Goal: Task Accomplishment & Management: Use online tool/utility

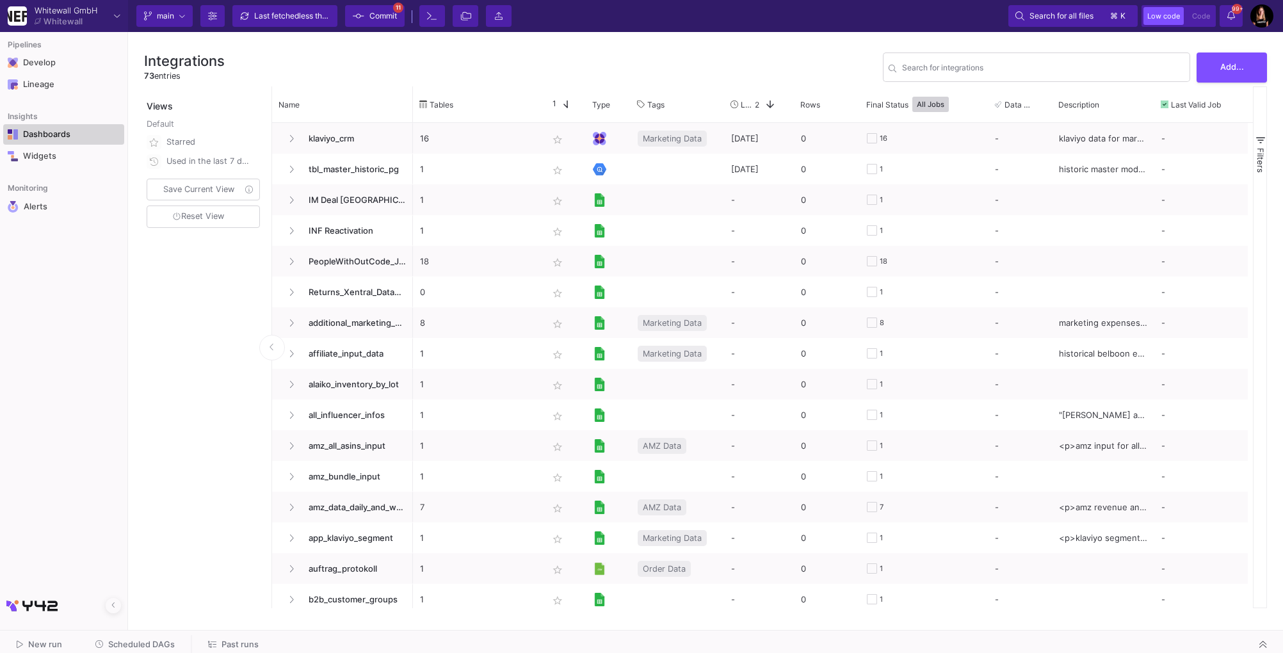
click at [60, 138] on div "Dashboards" at bounding box center [64, 134] width 83 height 10
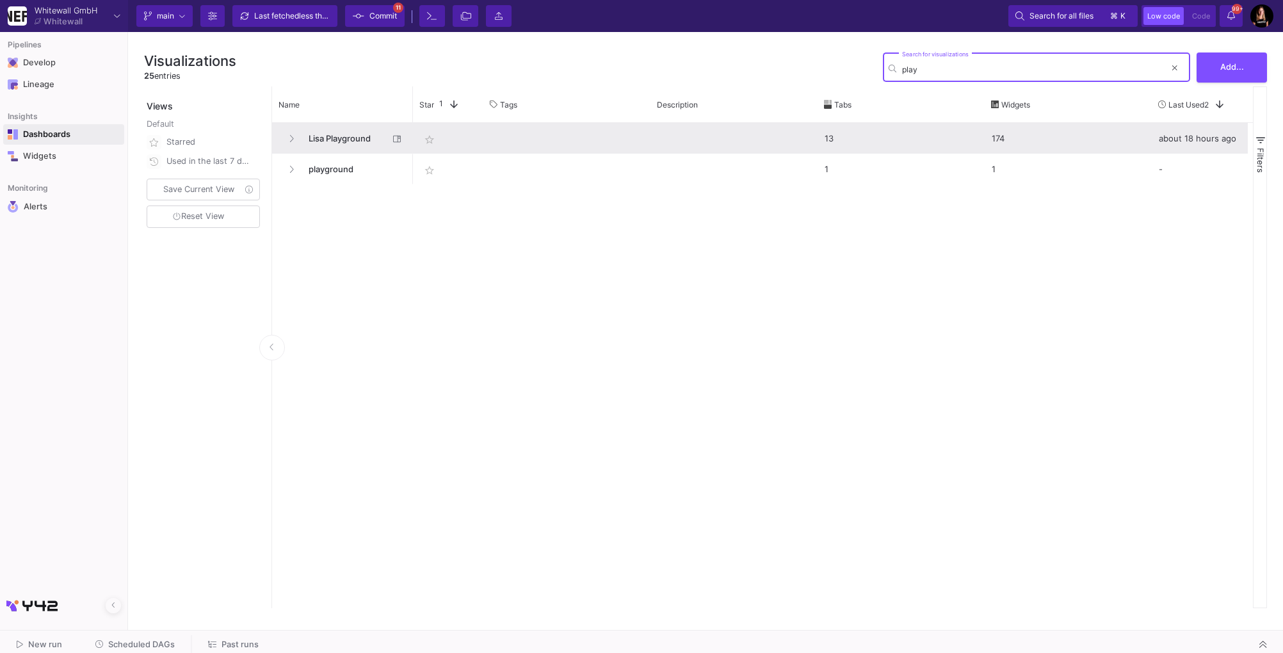
type input "play"
click at [339, 134] on span "Lisa Playground" at bounding box center [345, 139] width 88 height 30
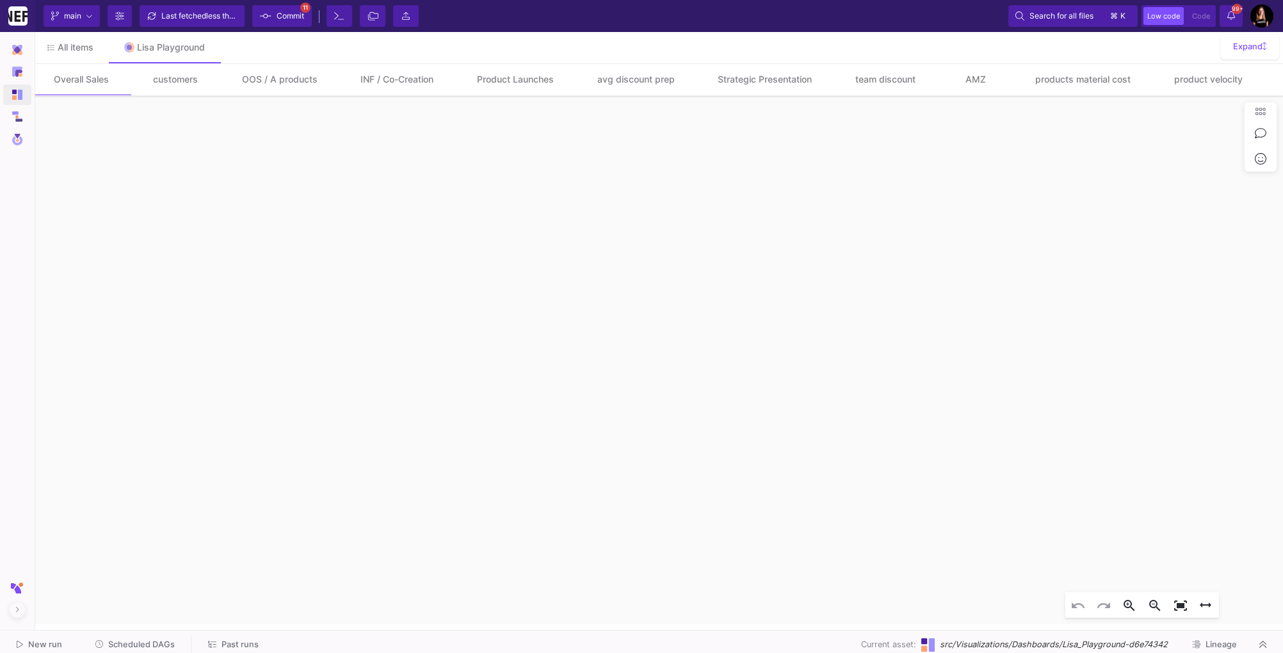
click icon "0 200 400 600 800 1k [DATE] [DATE] [DATE] [DATE] [DATE] [DATE] [DATE] [DATE] 48…"
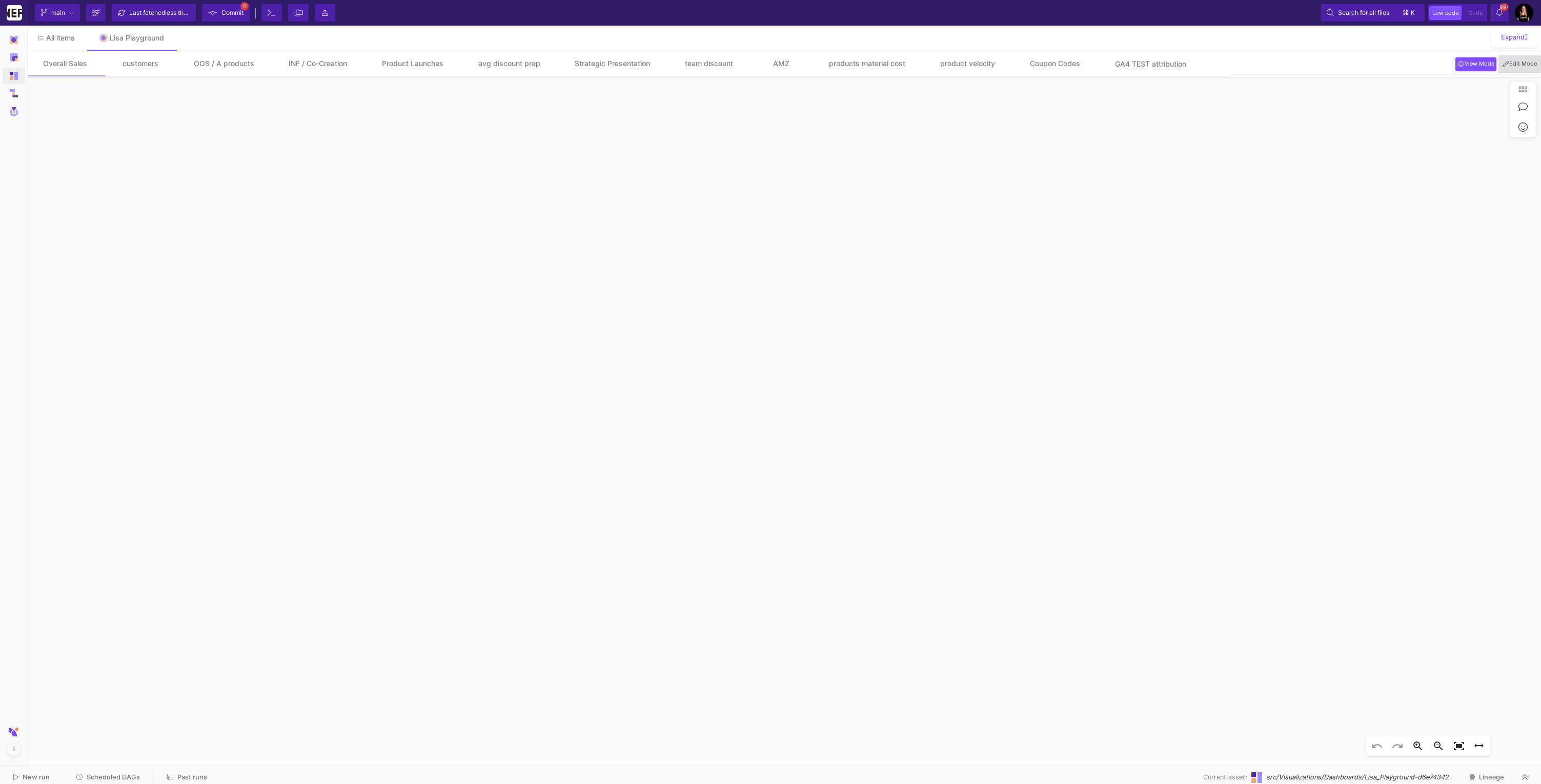
click at [1027, 62] on span "Edit Mode" at bounding box center [1519, 64] width 38 height 8
click at [562, 522] on icon "date -3 - 0 product not contains - Advent shop_view starts with - BE_SHOP Widge…" at bounding box center [783, 419] width 1515 height 684
click div "shop_view !BE_SAMPLES, !BE_INTERN sku starts with - BE2 Widget"
click at [581, 522] on mat-icon "edit" at bounding box center [585, 581] width 12 height 12
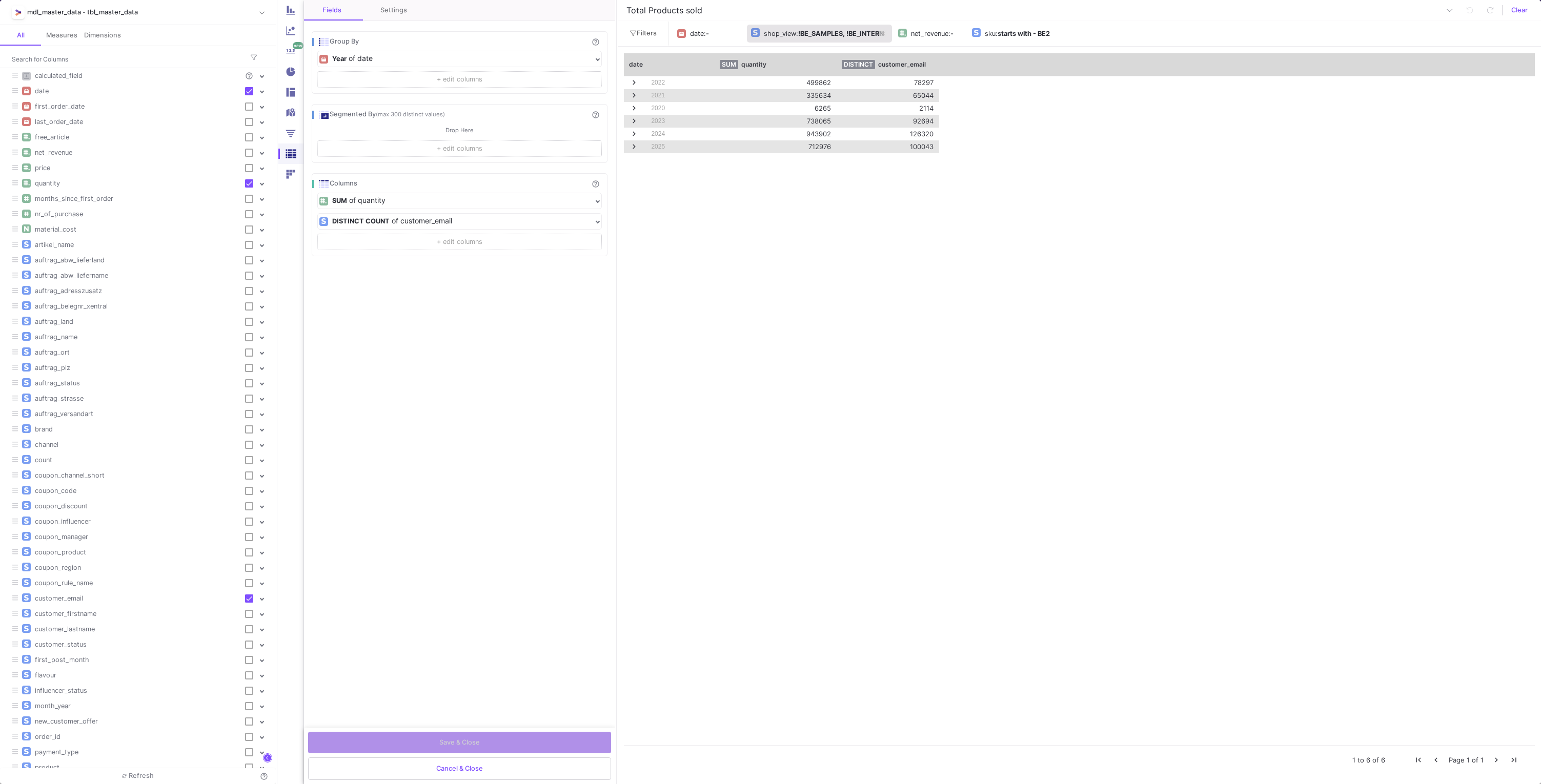
click at [819, 34] on b "!BE_SAMPLES, !BE_INTERN" at bounding box center [840, 34] width 86 height 8
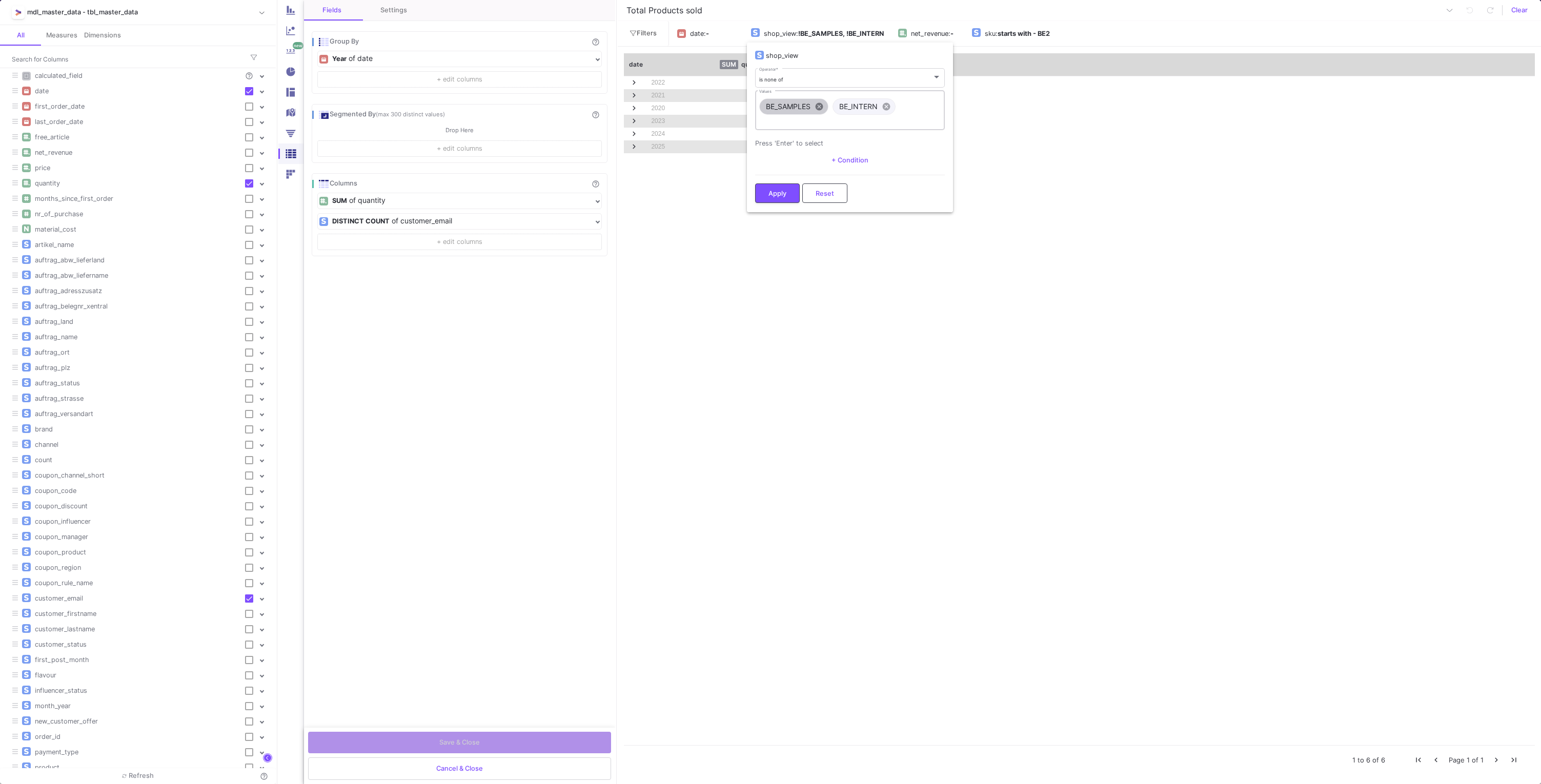
click at [816, 103] on mat-icon "cancel" at bounding box center [819, 107] width 10 height 10
click at [818, 104] on mat-chip "BE_INTERN cancel" at bounding box center [791, 107] width 63 height 16
click at [815, 102] on mat-icon "cancel" at bounding box center [813, 107] width 10 height 10
click at [766, 175] on div "Apply Reset" at bounding box center [850, 170] width 190 height 31
click at [923, 143] on div "+ Condition" at bounding box center [850, 139] width 190 height 15
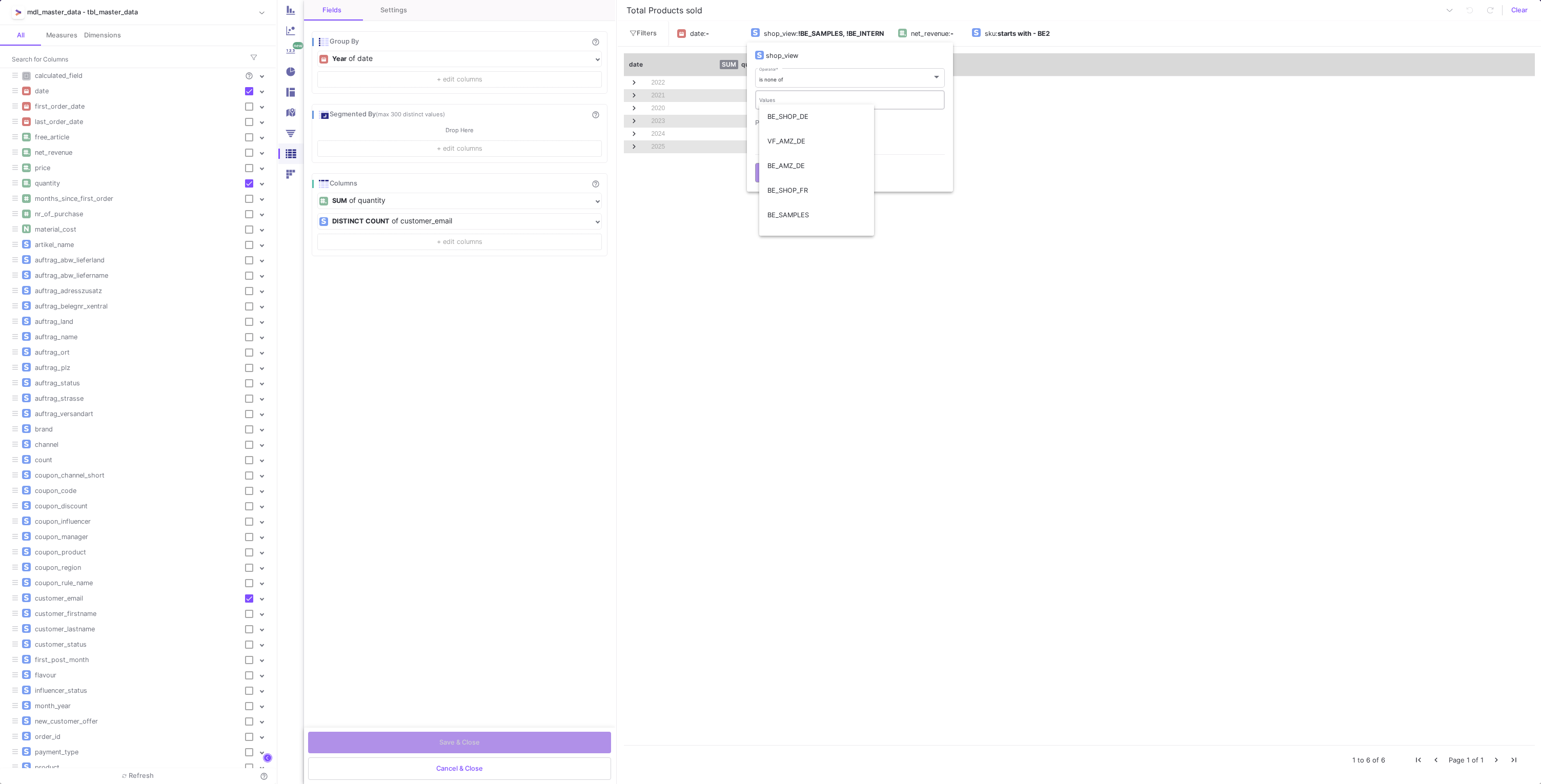
click at [889, 140] on div "+ Condition" at bounding box center [850, 139] width 190 height 15
click at [845, 52] on div "shop_view" at bounding box center [850, 55] width 190 height 10
click at [925, 144] on div "+ Condition" at bounding box center [850, 139] width 190 height 15
click at [800, 111] on span "BE_SHOP_DE" at bounding box center [816, 117] width 99 height 25
click at [819, 184] on span "Reset" at bounding box center [824, 183] width 18 height 8
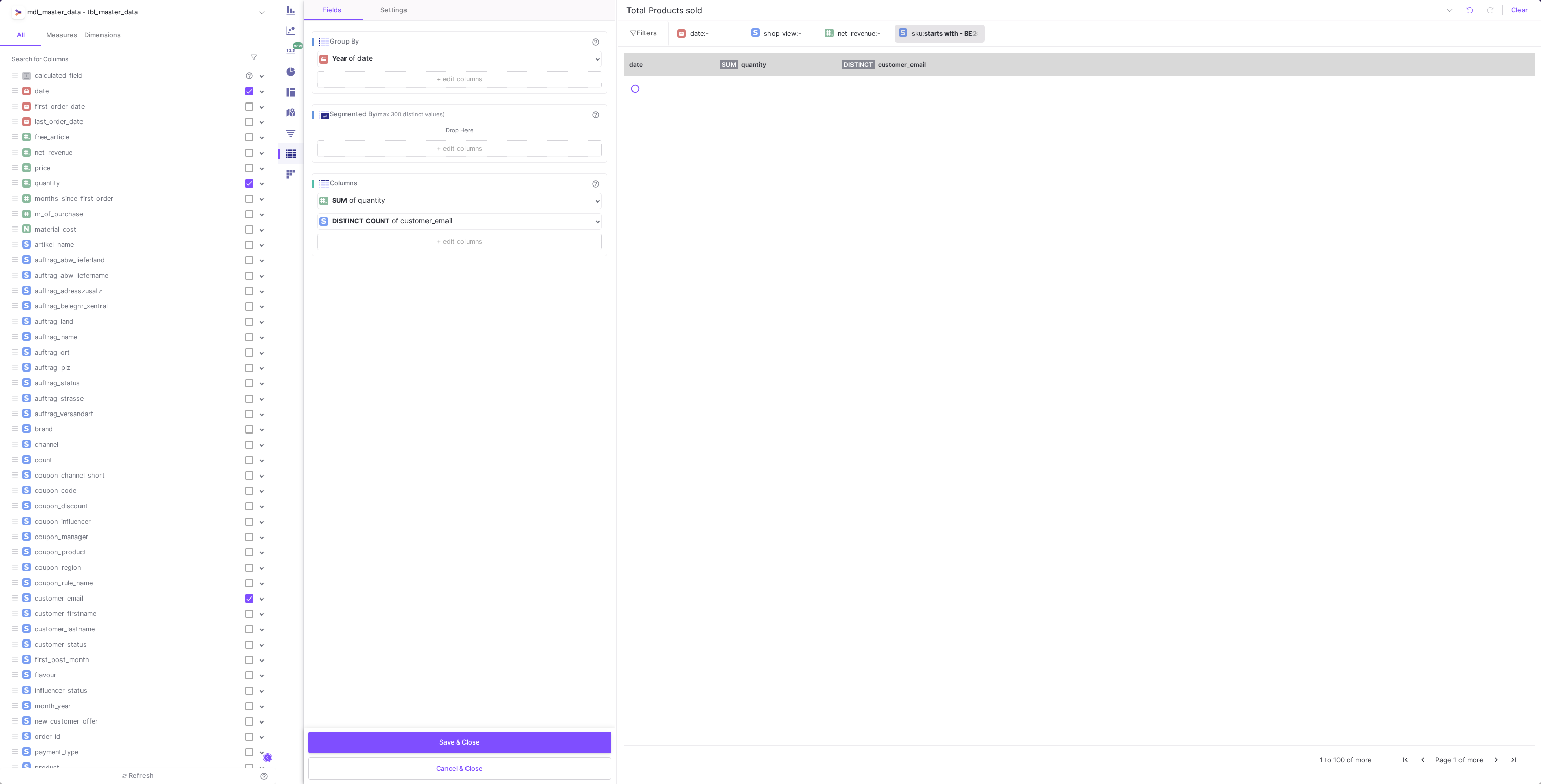
click at [929, 35] on b "starts with - BE2" at bounding box center [950, 34] width 52 height 8
click at [977, 159] on span "Reset" at bounding box center [972, 156] width 18 height 8
click at [457, 197] on div "of quantity" at bounding box center [470, 200] width 243 height 8
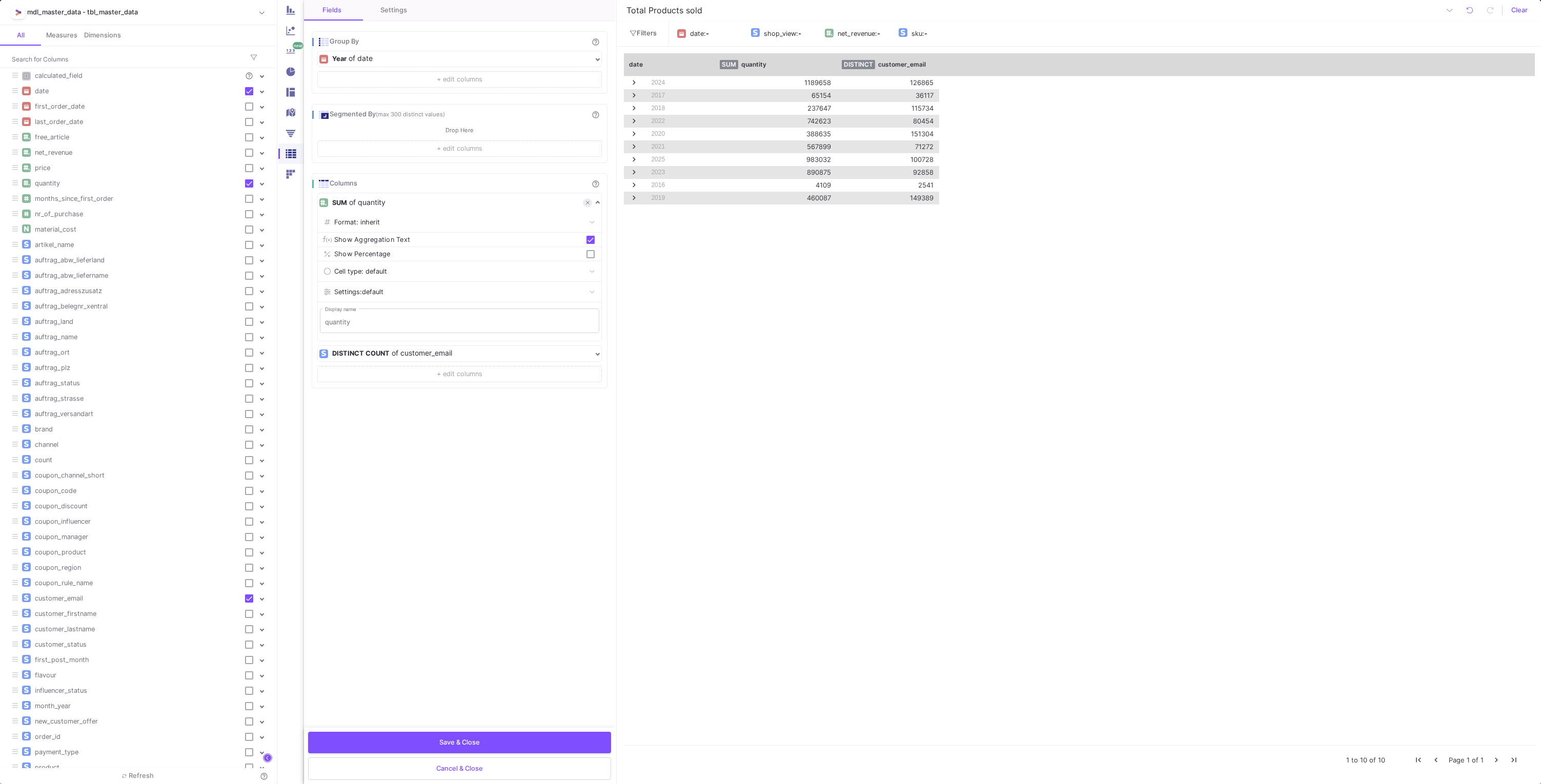
click at [592, 203] on div "SUM of quantity" at bounding box center [458, 203] width 277 height 15
click at [589, 199] on icon at bounding box center [587, 200] width 3 height 6
checkbox input "false"
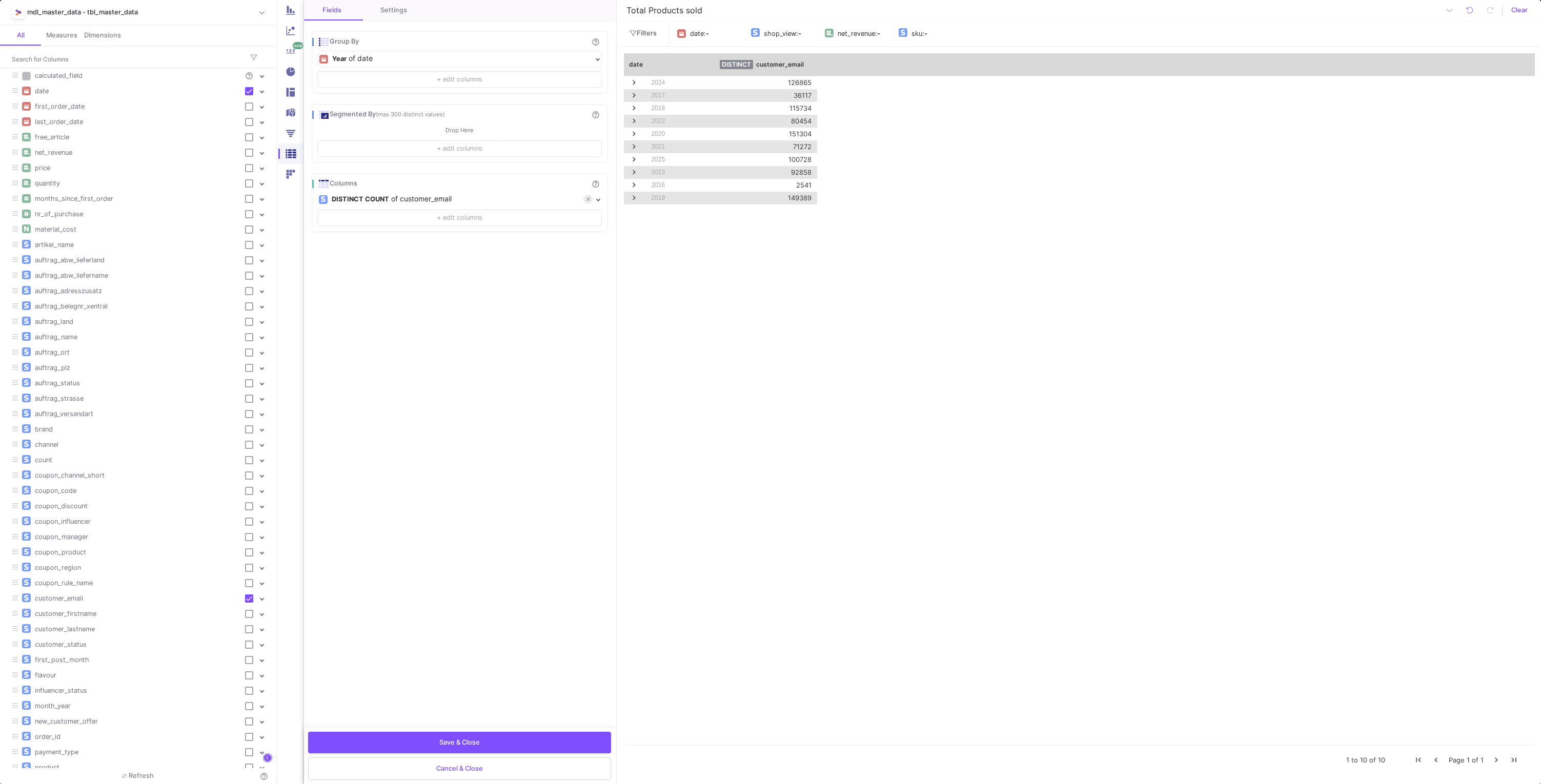
click at [519, 195] on div "of customer_email" at bounding box center [492, 199] width 202 height 8
click at [586, 199] on icon at bounding box center [588, 201] width 3 height 6
checkbox input "false"
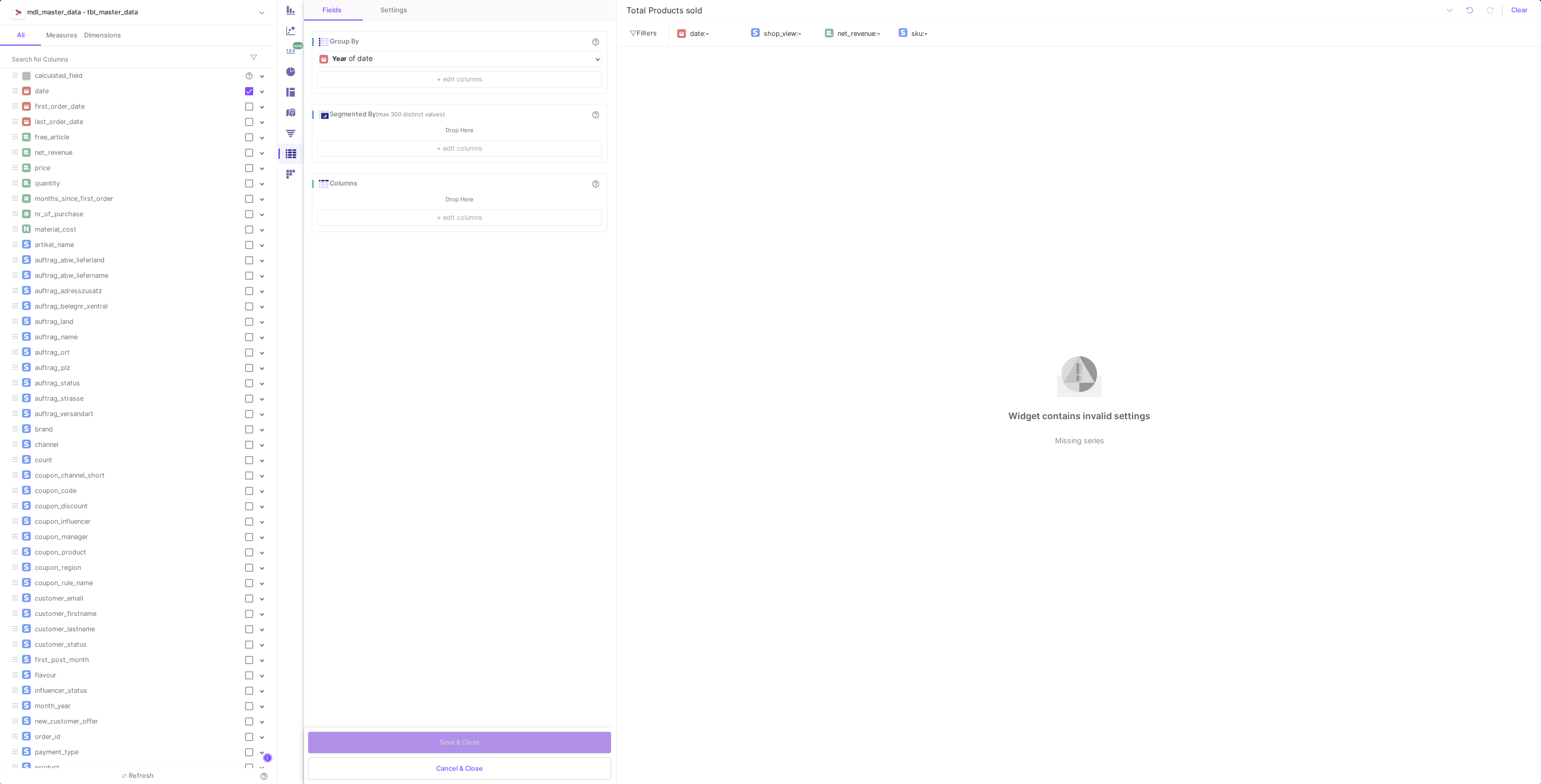
click at [396, 214] on button "+ edit columns" at bounding box center [459, 218] width 284 height 16
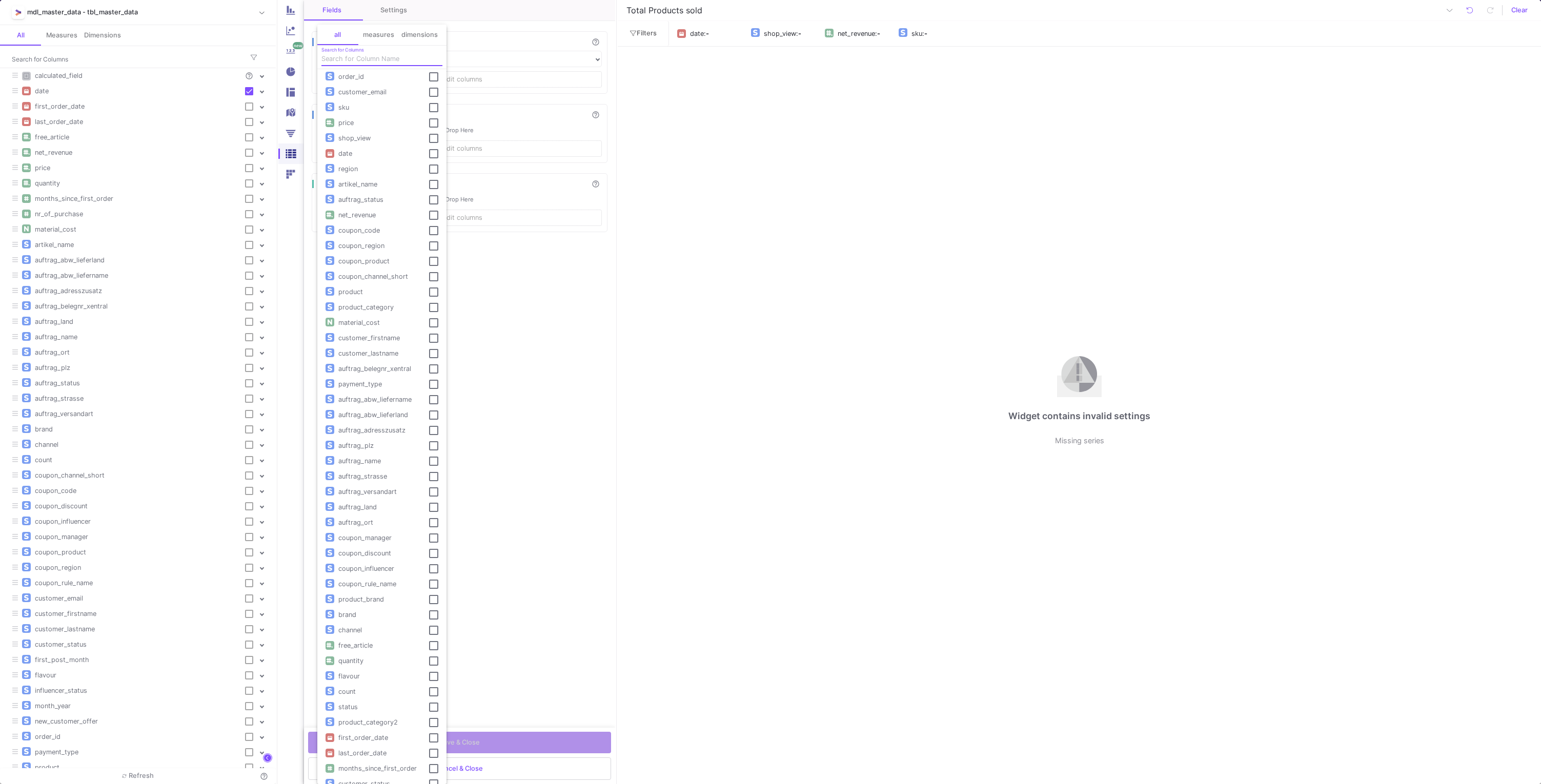
click at [351, 58] on input "Search for Columns" at bounding box center [381, 58] width 121 height 8
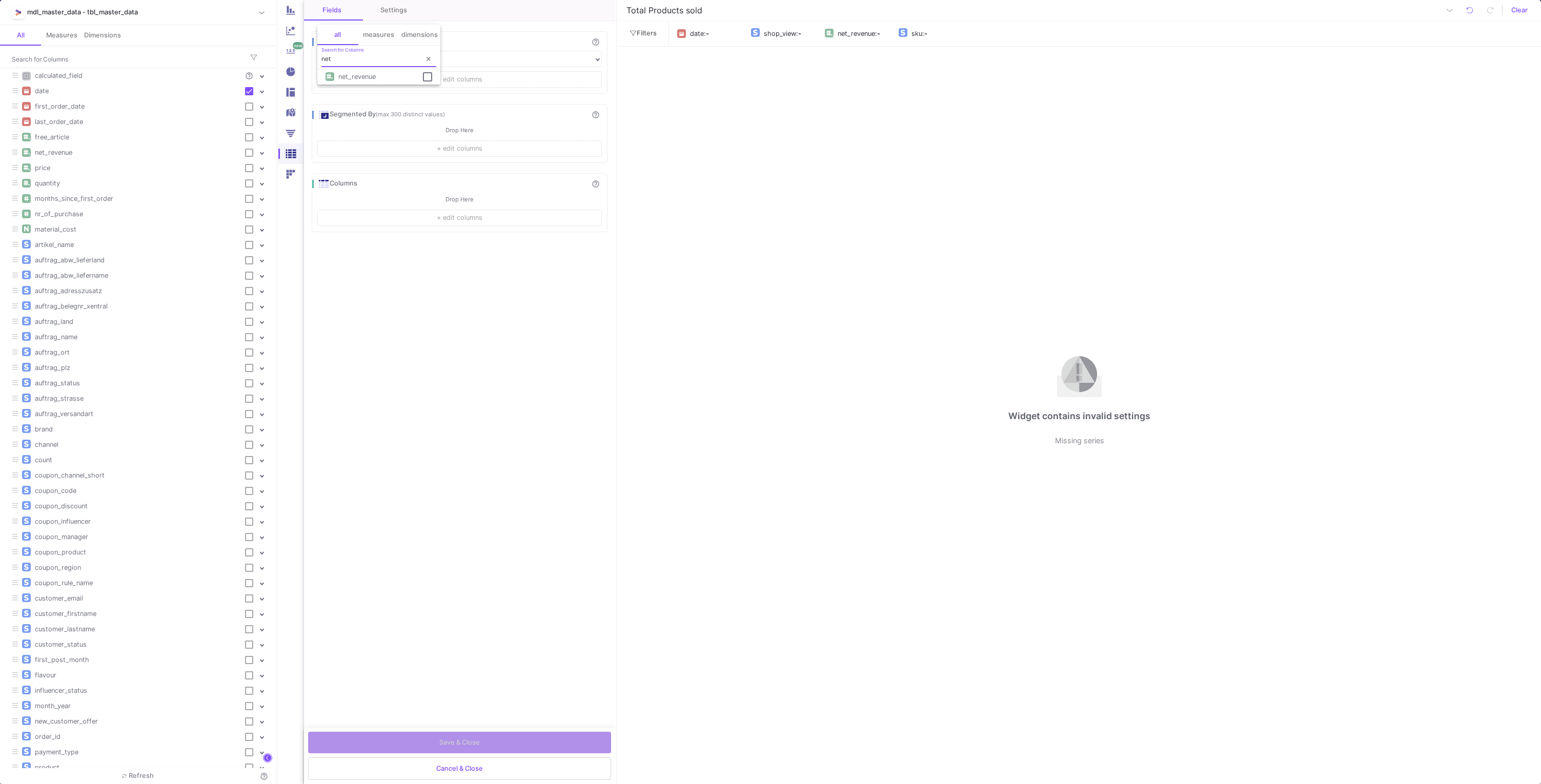
type input "net"
click at [354, 74] on div "net Search for Columns" at bounding box center [378, 61] width 115 height 27
click at [430, 78] on mat-pseudo-checkbox at bounding box center [428, 77] width 10 height 10
click at [428, 99] on button "Select" at bounding box center [414, 96] width 41 height 18
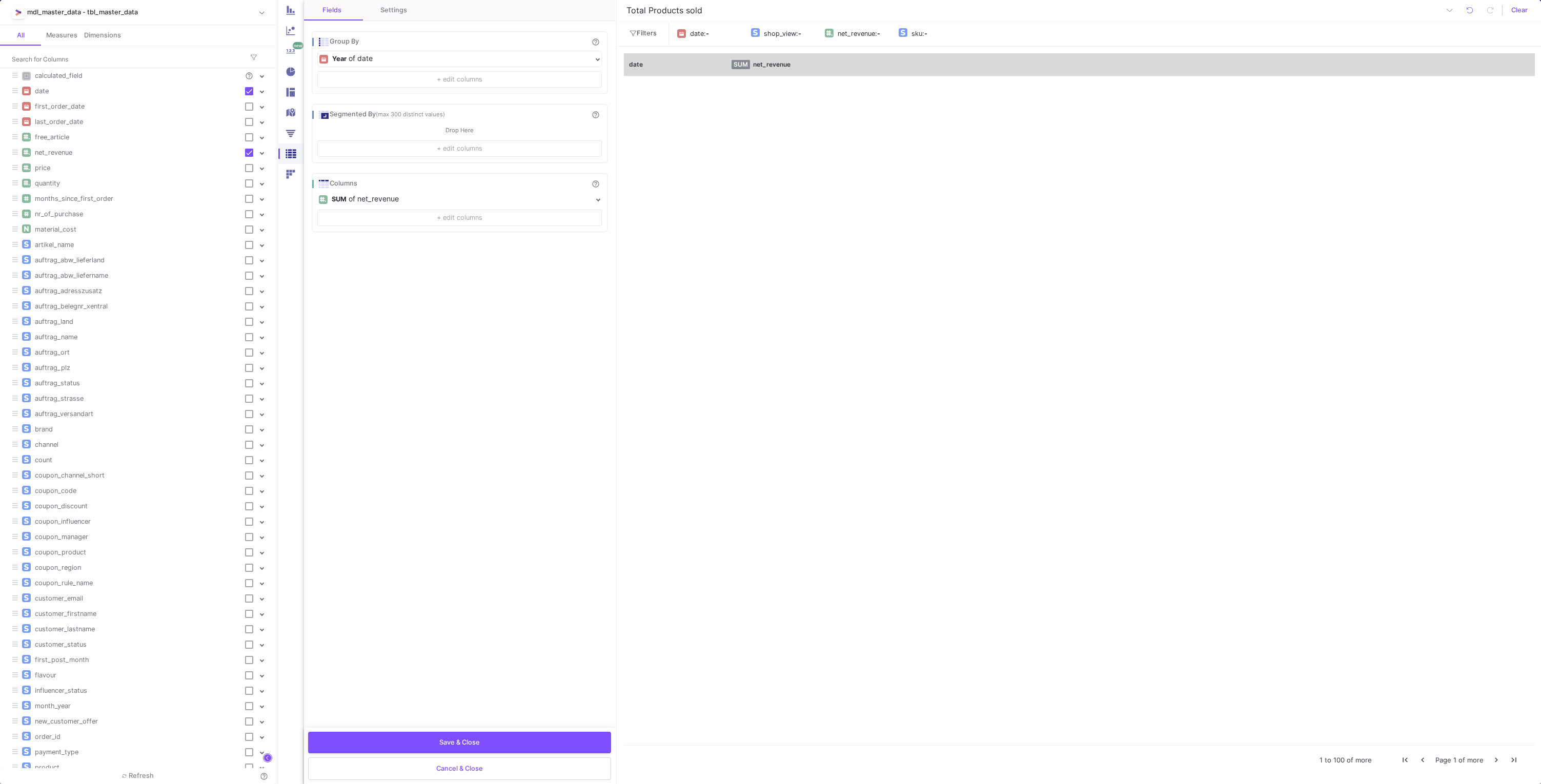
checkbox input "true"
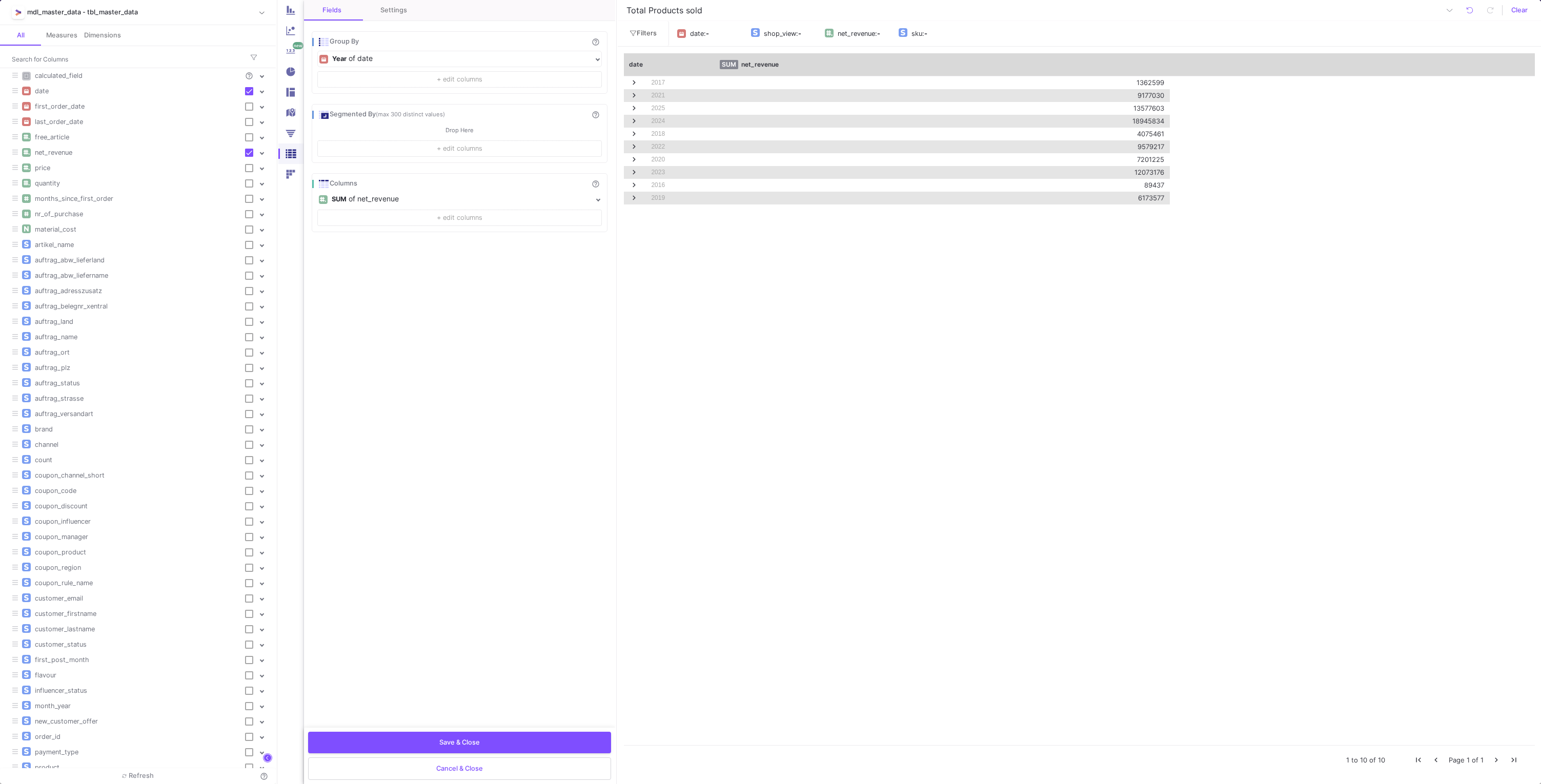
click at [640, 28] on button "Filters" at bounding box center [643, 33] width 51 height 25
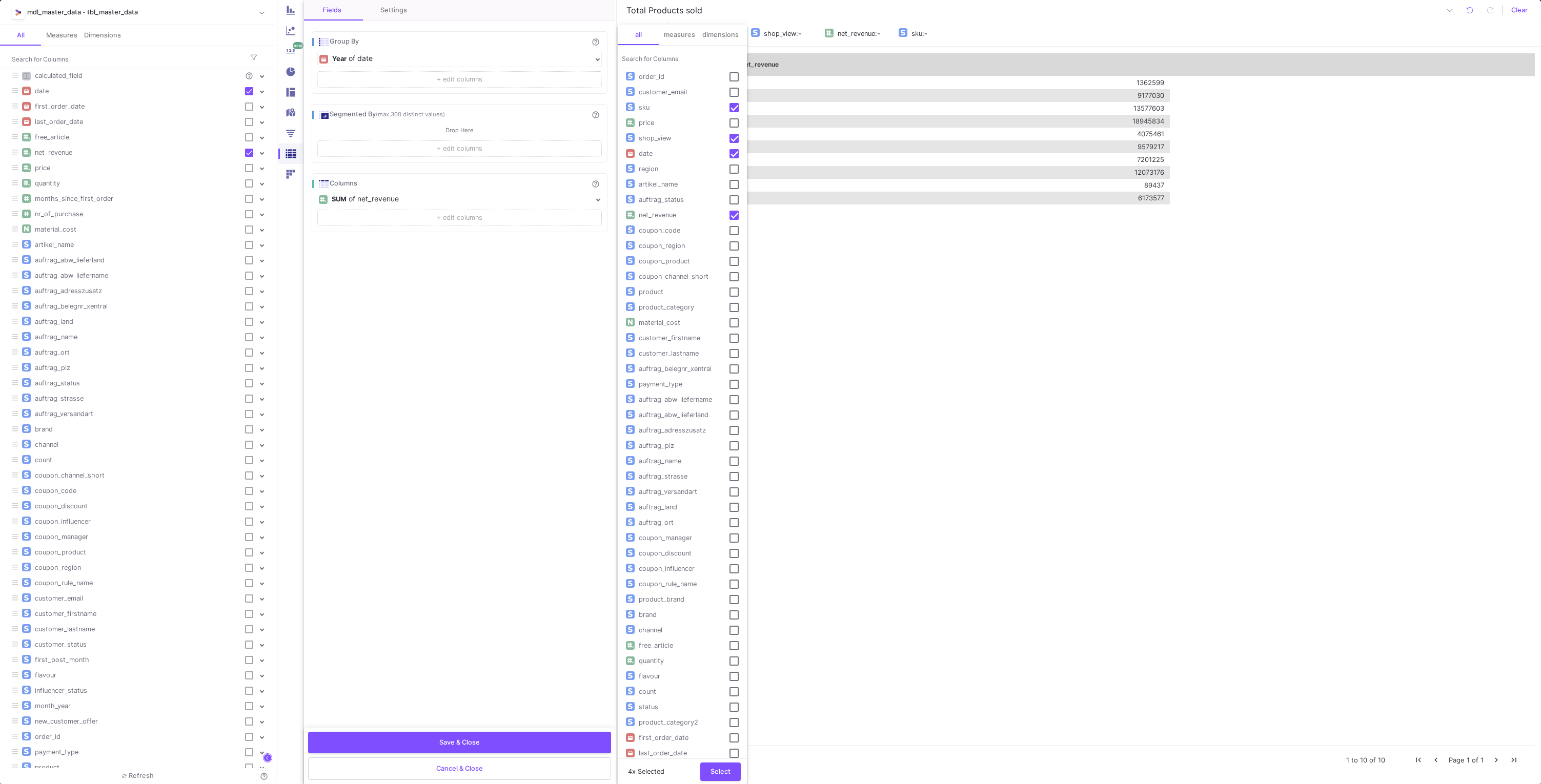
click at [654, 54] on input "Search for Columns" at bounding box center [682, 58] width 121 height 8
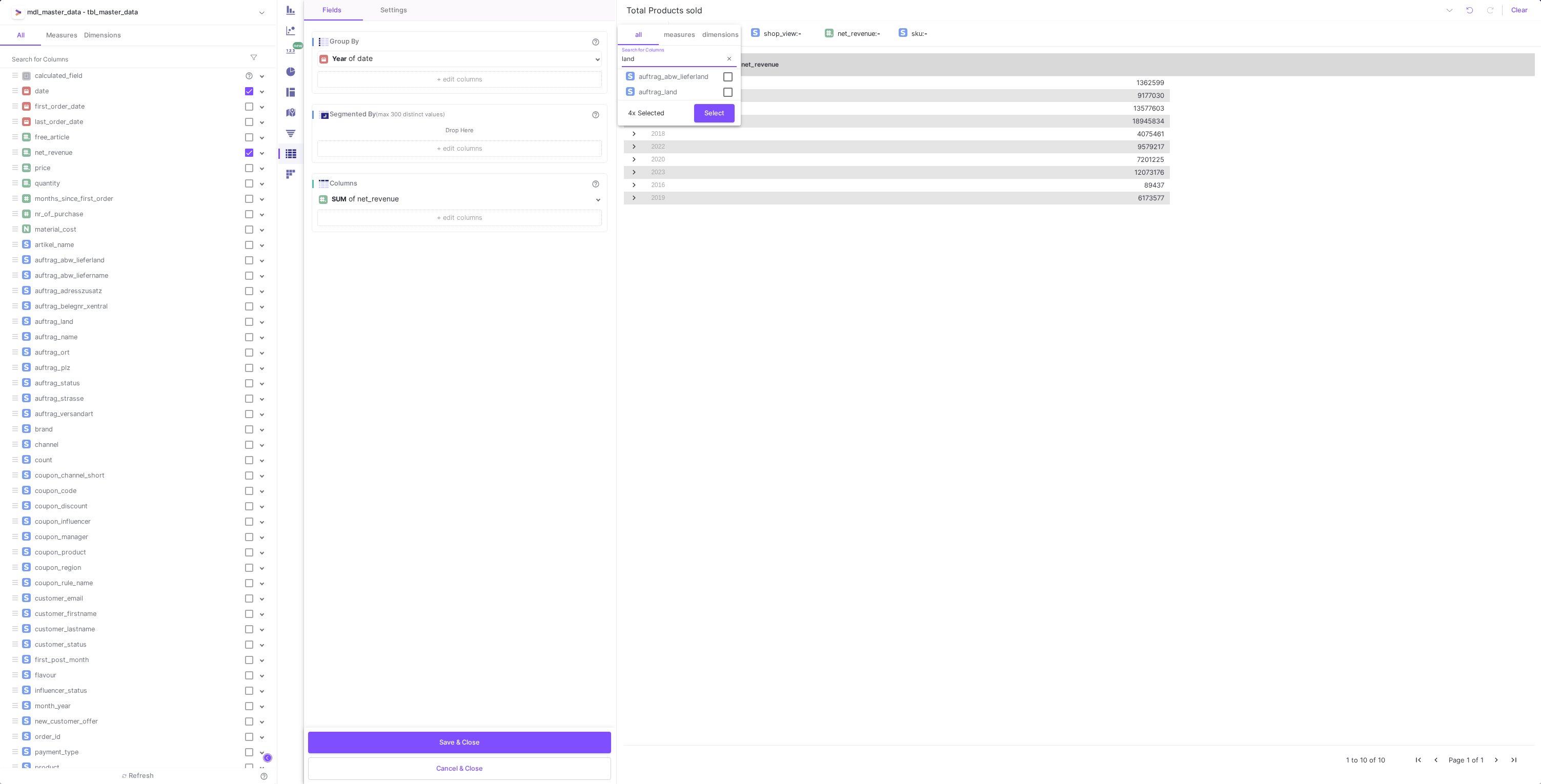
type input "land"
click at [673, 91] on span "auftrag_land" at bounding box center [658, 92] width 46 height 8
click at [706, 119] on button "Select" at bounding box center [714, 112] width 41 height 18
click at [1002, 30] on div "auftrag_land" at bounding box center [1004, 34] width 38 height 15
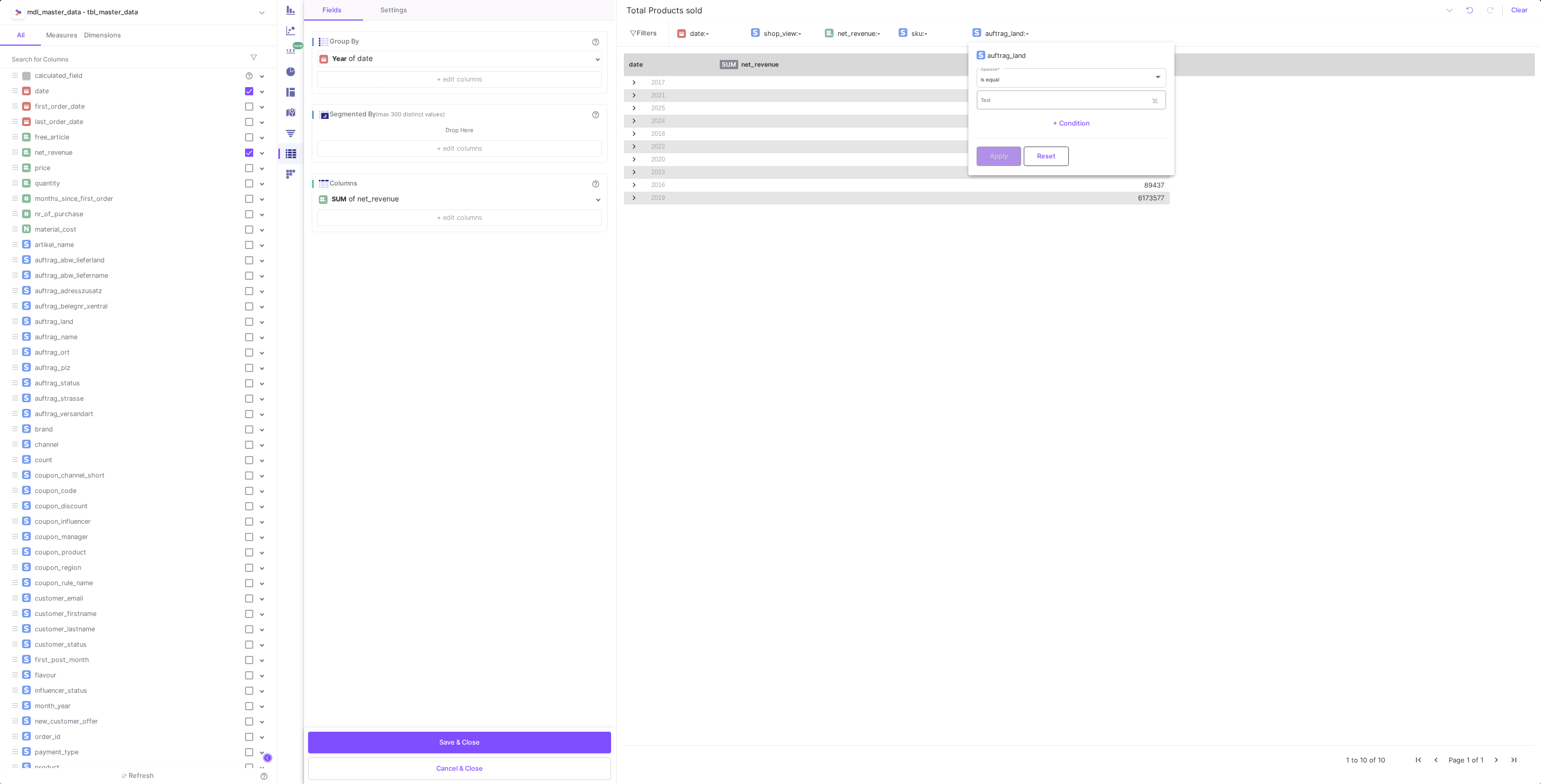
click at [1006, 99] on input "Text" at bounding box center [1064, 102] width 167 height 6
type input "CH"
click at [1000, 119] on span "CH" at bounding box center [1071, 122] width 173 height 25
click at [1000, 156] on span "Apply" at bounding box center [999, 155] width 18 height 8
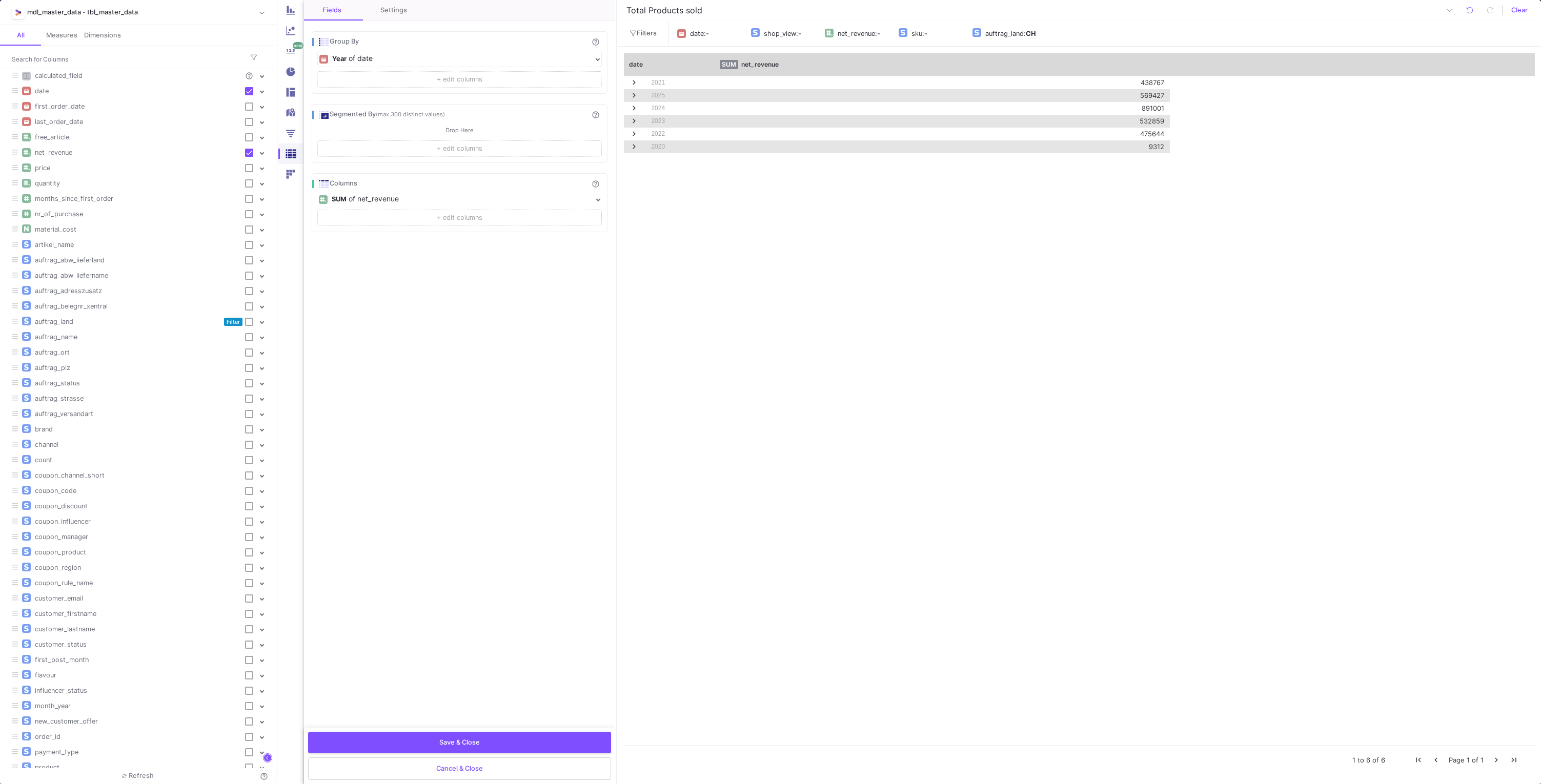
click at [602, 201] on mat-expansion-panel-header "SUM of net_revenue" at bounding box center [459, 199] width 284 height 15
click at [394, 216] on div "Format: inherit" at bounding box center [460, 220] width 253 height 15
click at [387, 241] on div "Number Preset" at bounding box center [368, 243] width 82 height 18
click at [368, 272] on span "Currency" at bounding box center [368, 271] width 82 height 22
click at [363, 273] on div "None" at bounding box center [364, 271] width 73 height 8
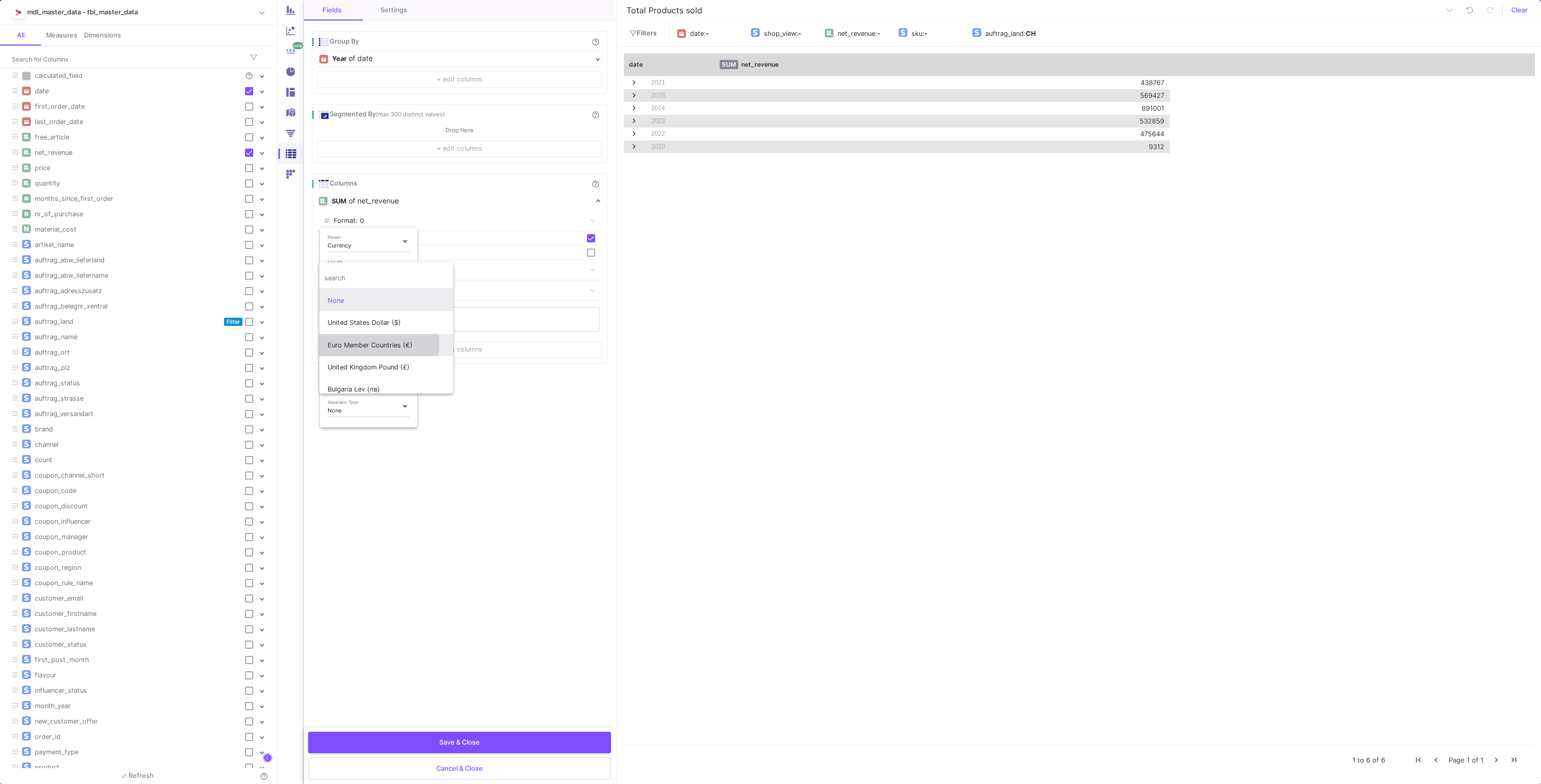
click at [367, 343] on span "Euro Member Countries (€)" at bounding box center [386, 345] width 118 height 22
click at [345, 424] on div "None" at bounding box center [364, 423] width 73 height 7
click at [347, 439] on span "None" at bounding box center [368, 436] width 82 height 22
click at [356, 449] on div "None" at bounding box center [364, 452] width 73 height 7
click at [352, 498] on span "Dot" at bounding box center [368, 500] width 82 height 22
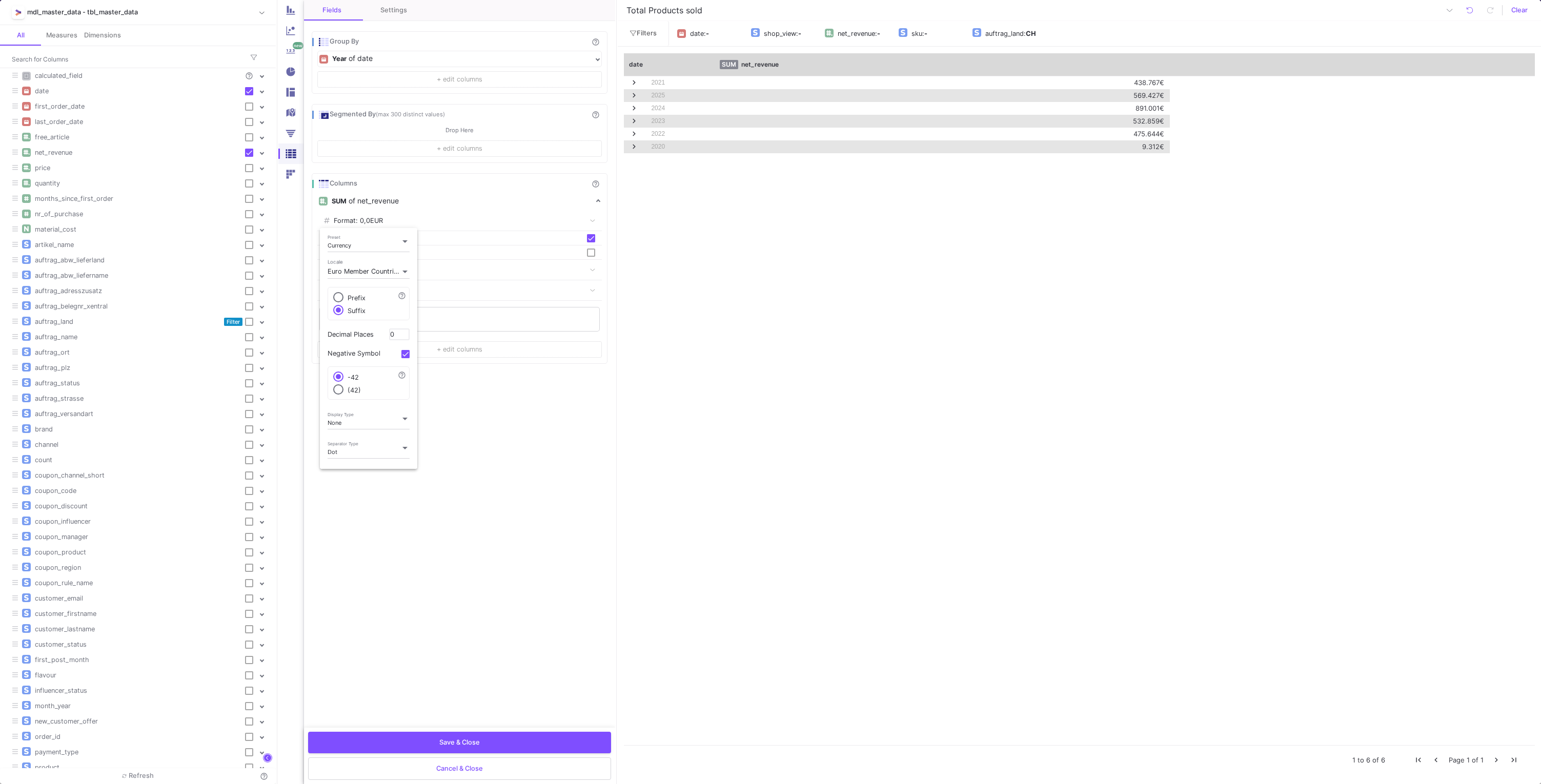
click at [398, 522] on div at bounding box center [770, 392] width 1541 height 784
click at [413, 522] on button "Save & Close" at bounding box center [460, 742] width 303 height 22
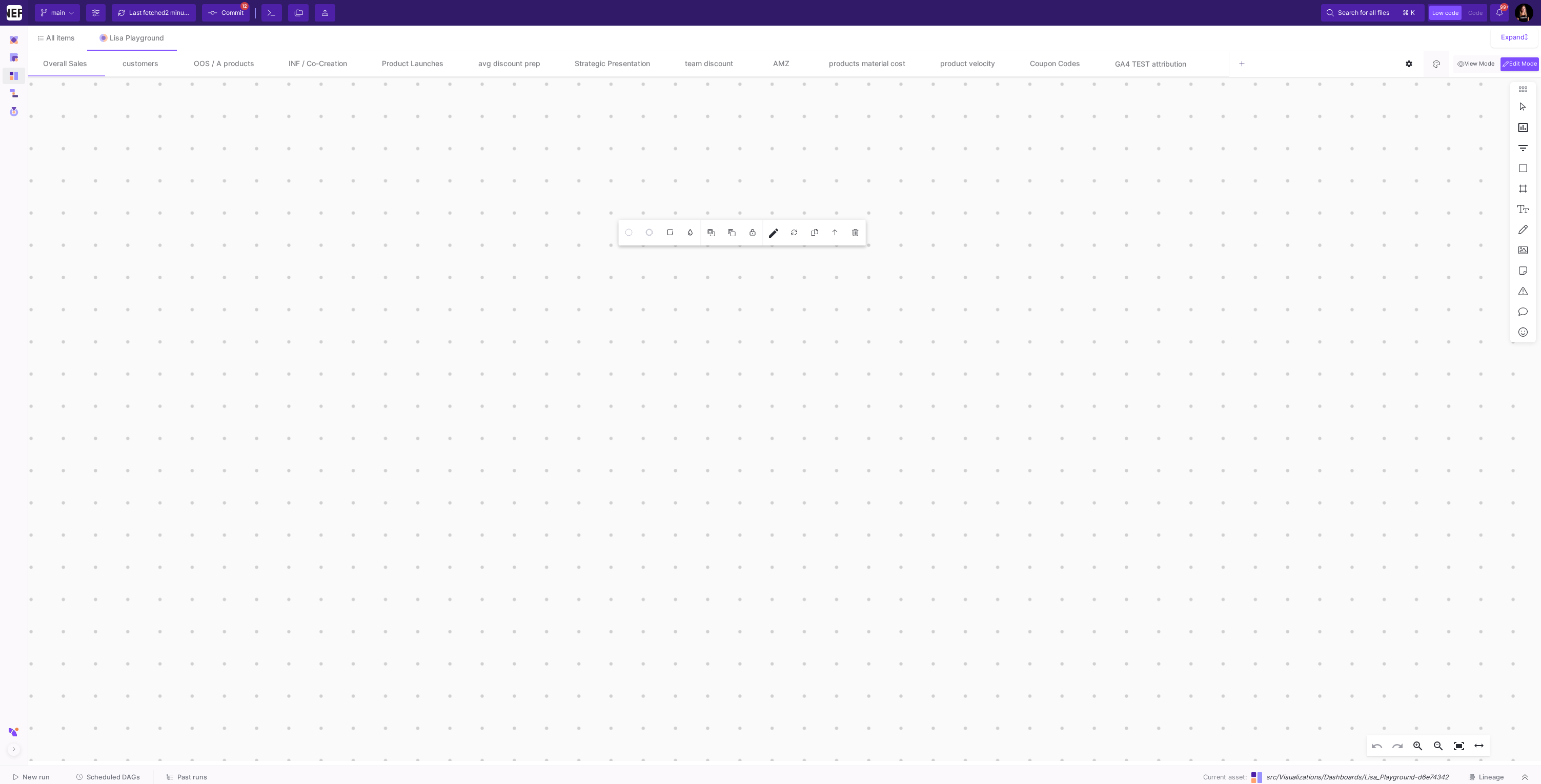
click div "date"
click at [839, 163] on mat-icon "edit" at bounding box center [836, 159] width 12 height 12
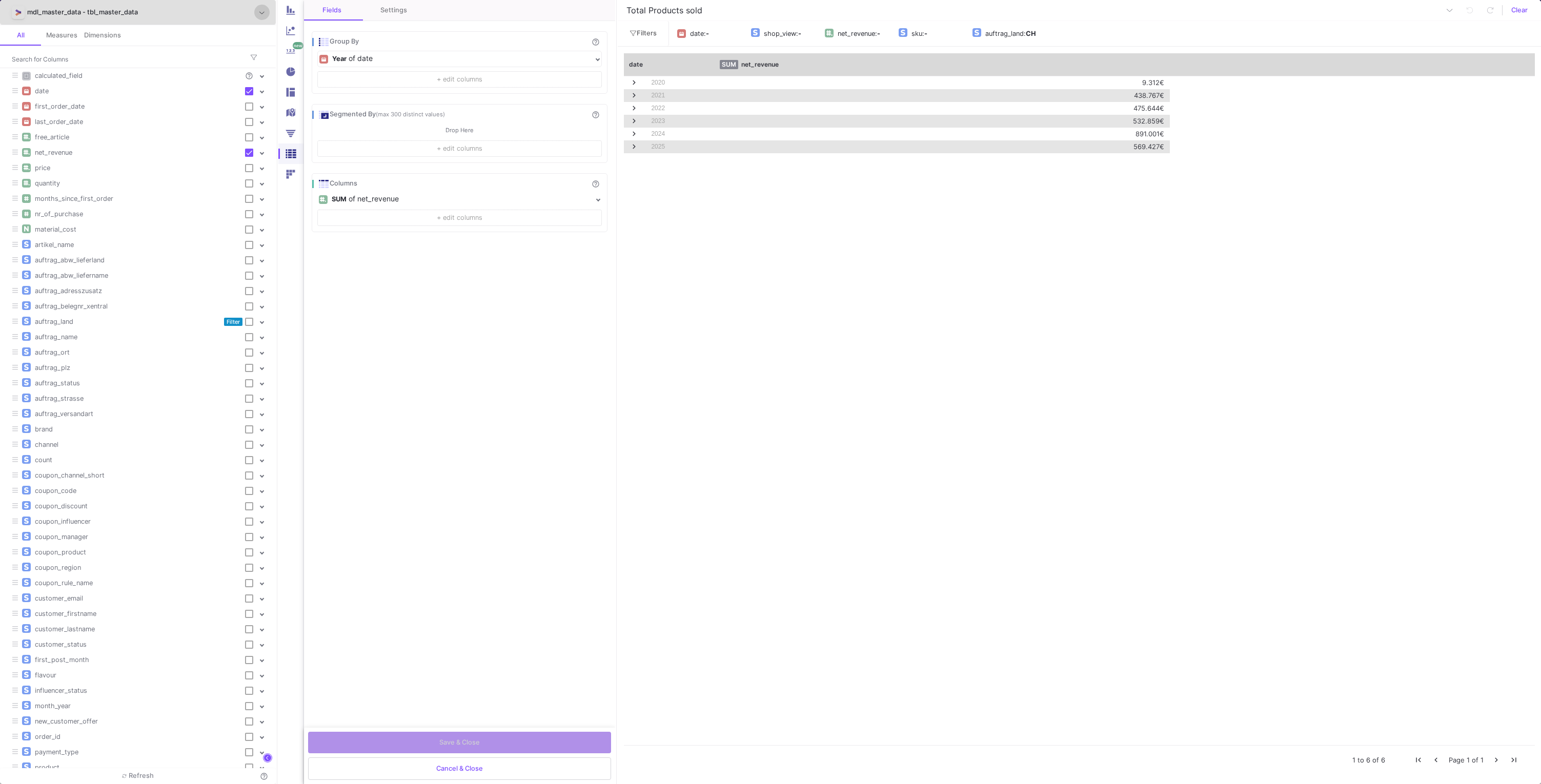
click at [376, 76] on button "+ edit columns" at bounding box center [459, 79] width 284 height 16
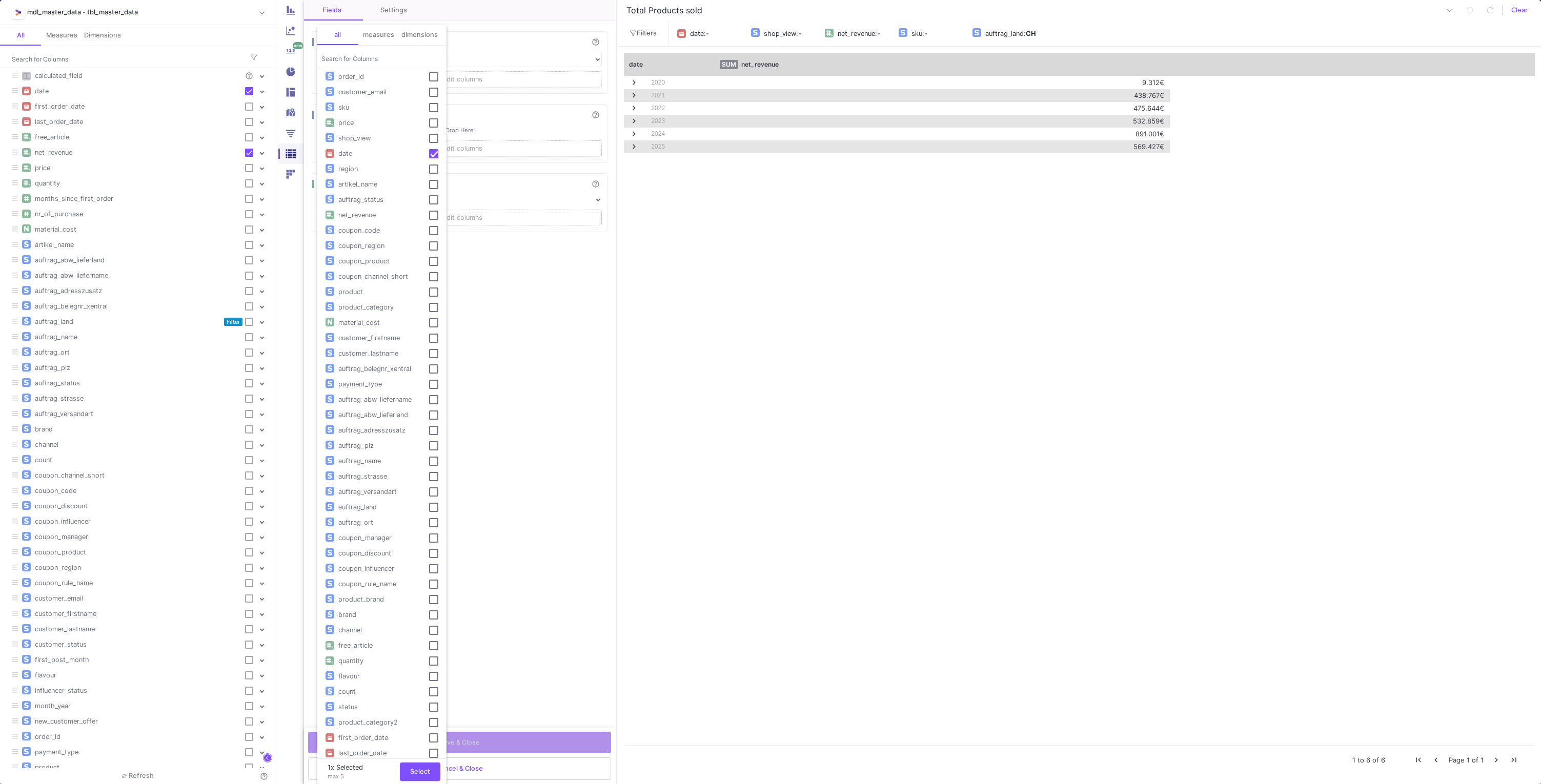
click at [356, 55] on input "Search for Columns" at bounding box center [381, 58] width 121 height 8
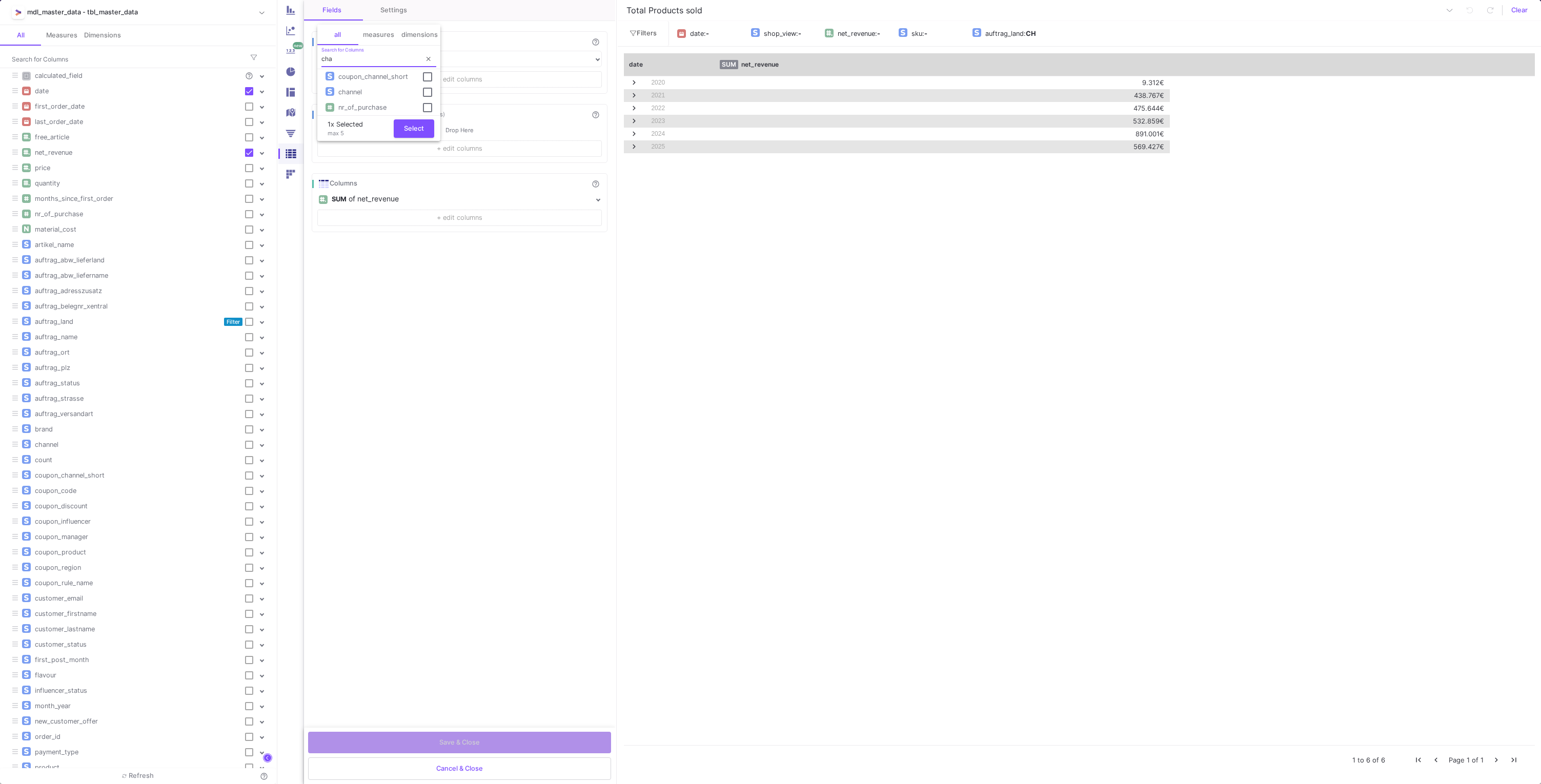
type input "cha"
click at [368, 93] on div "channel" at bounding box center [374, 92] width 80 height 10
click at [414, 127] on span "Select" at bounding box center [413, 127] width 20 height 8
checkbox input "true"
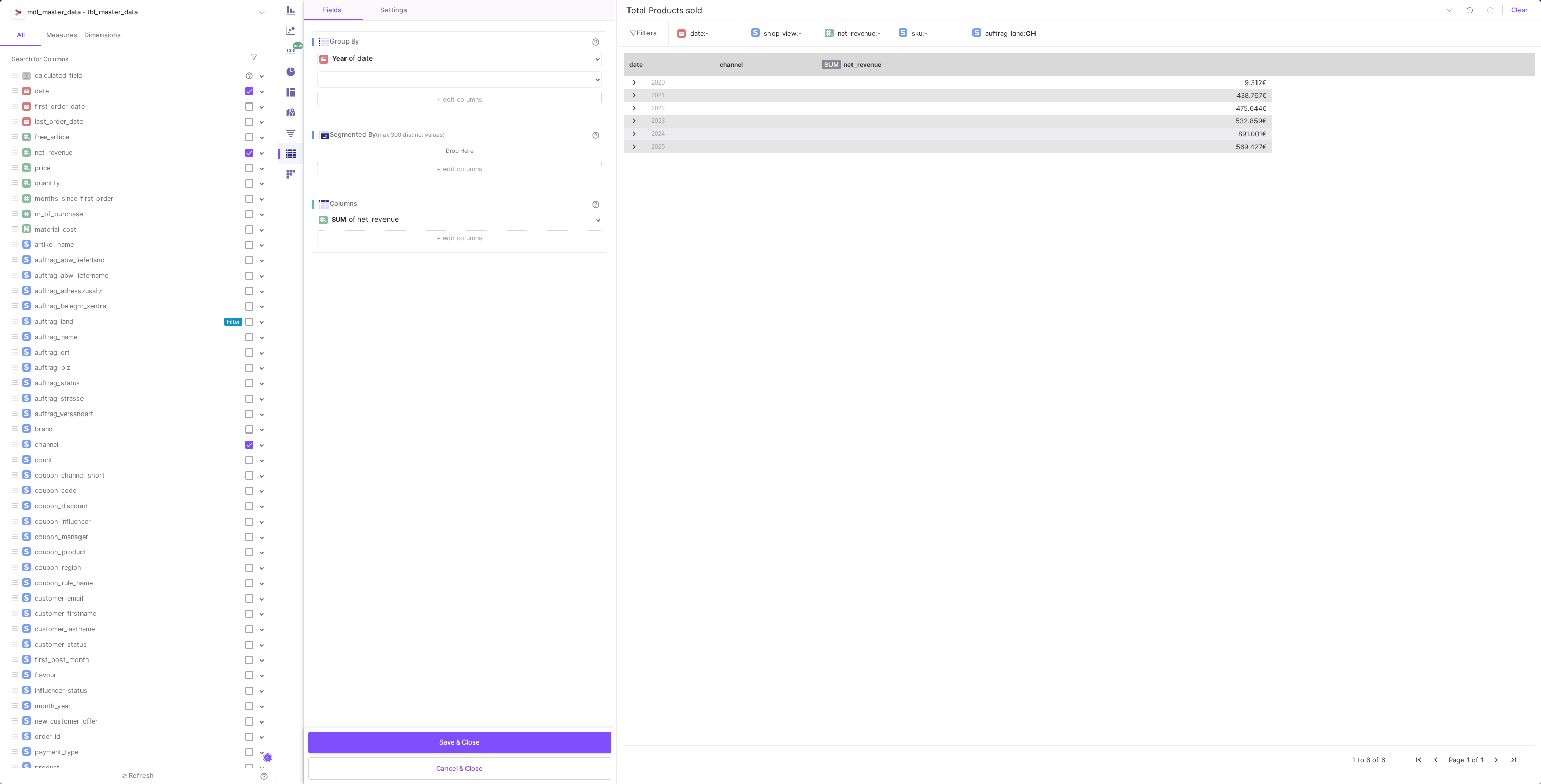
click at [634, 133] on span at bounding box center [634, 134] width 10 height 10
click at [737, 131] on span at bounding box center [737, 134] width 10 height 10
click at [514, 522] on button "Save & Close" at bounding box center [460, 742] width 303 height 22
